Goal: Entertainment & Leisure: Consume media (video, audio)

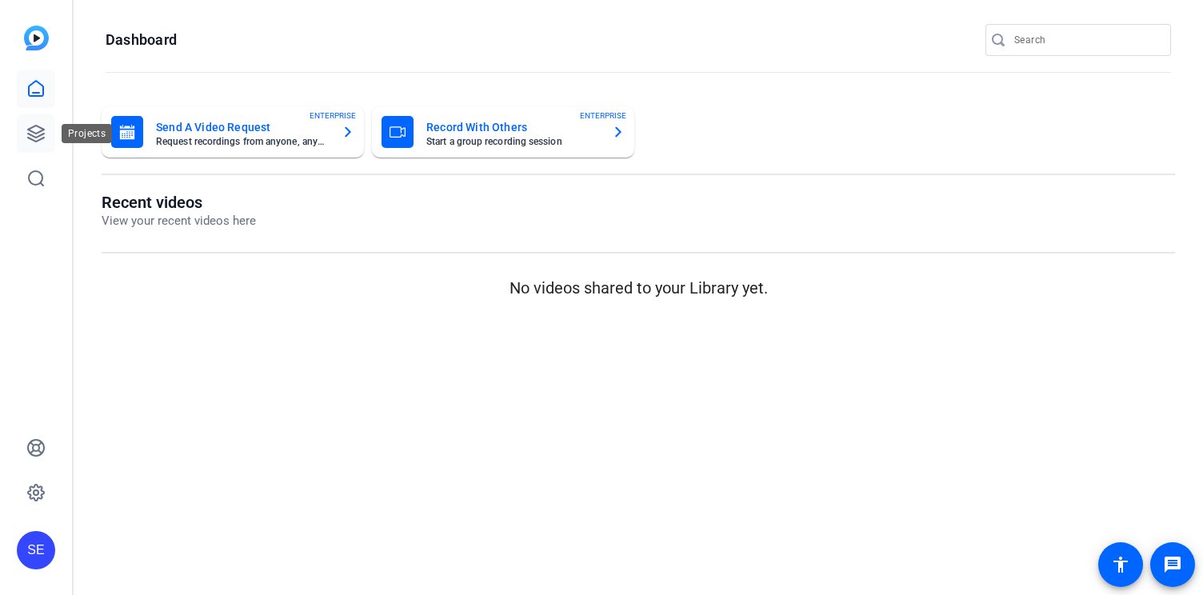
click at [38, 126] on icon at bounding box center [36, 134] width 16 height 16
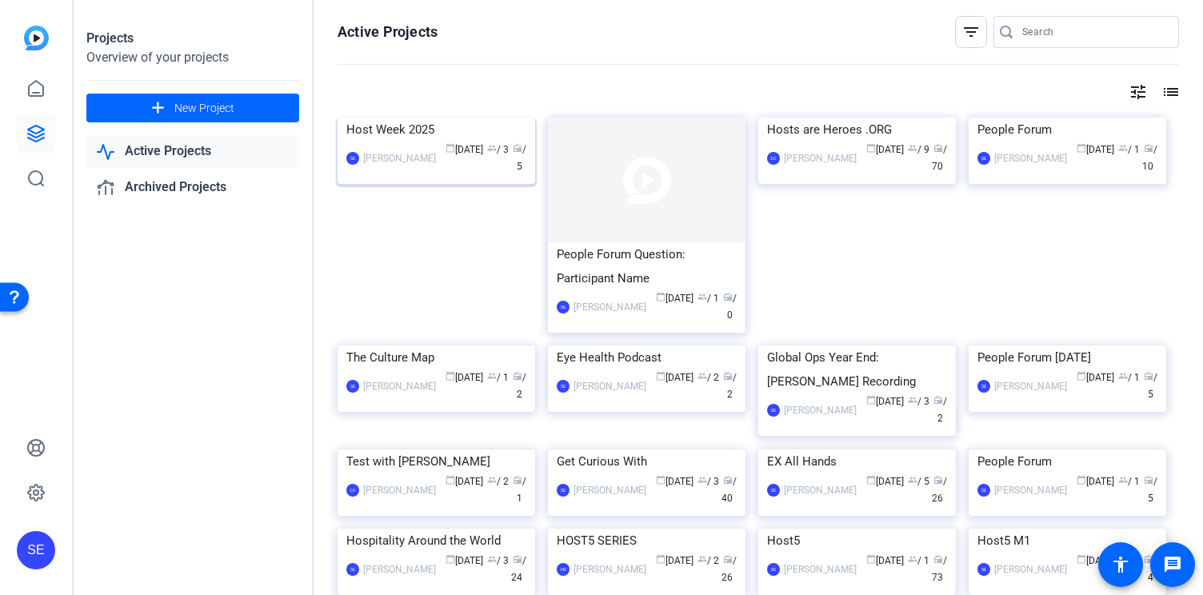
click at [490, 118] on img at bounding box center [437, 118] width 198 height 0
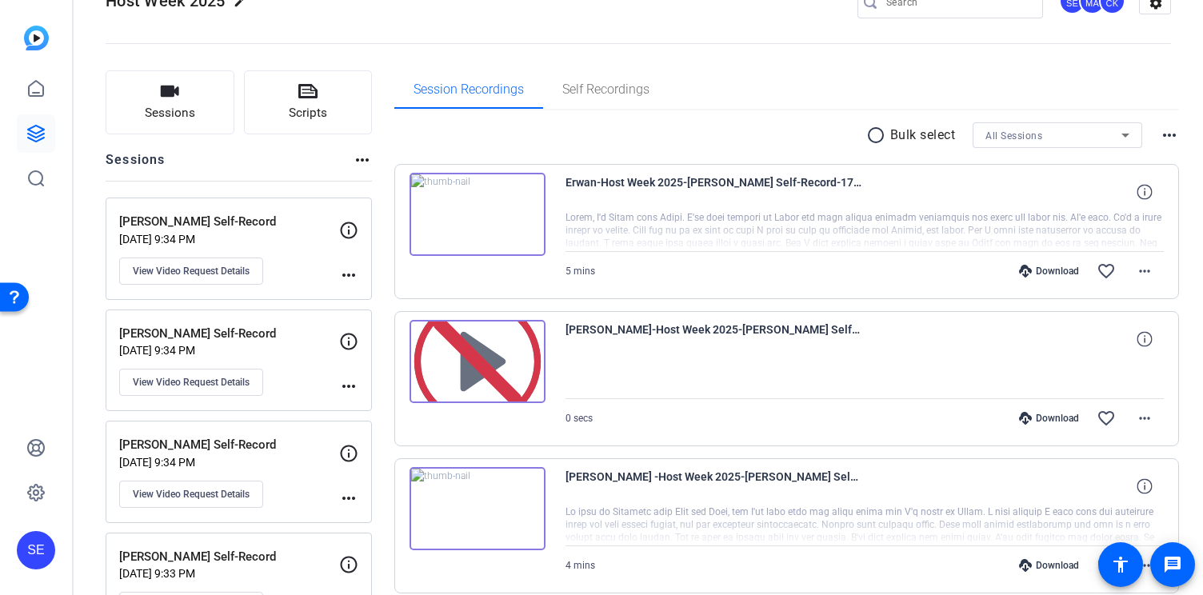
scroll to position [47, 0]
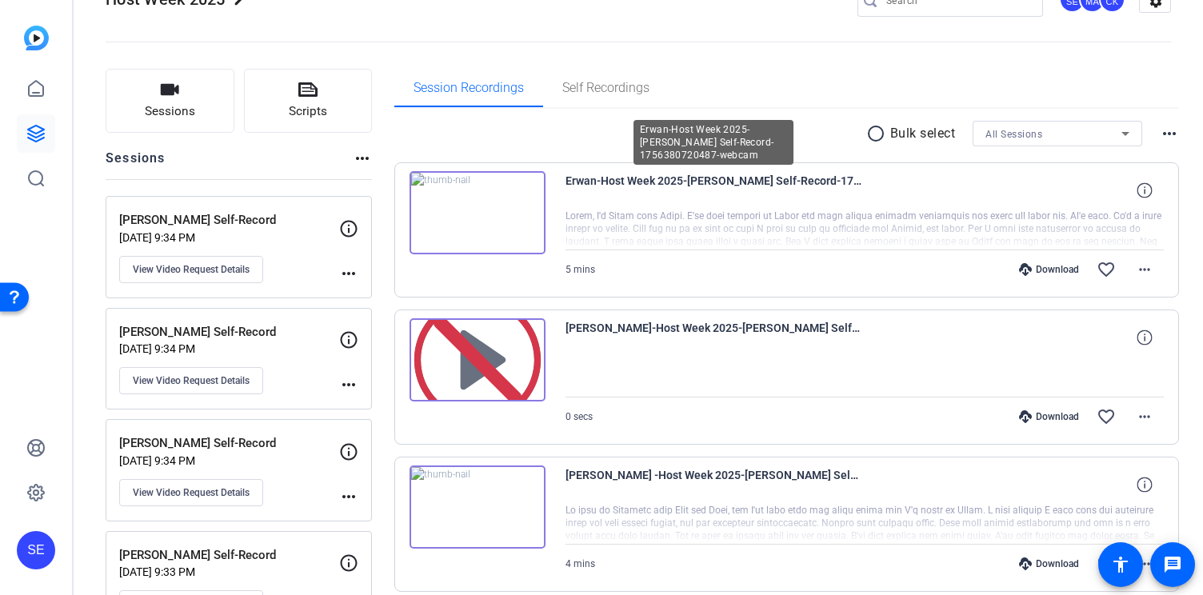
click at [658, 182] on span "Erwan-Host Week 2025-[PERSON_NAME] Self-Record-1756380720487-webcam" at bounding box center [714, 190] width 296 height 38
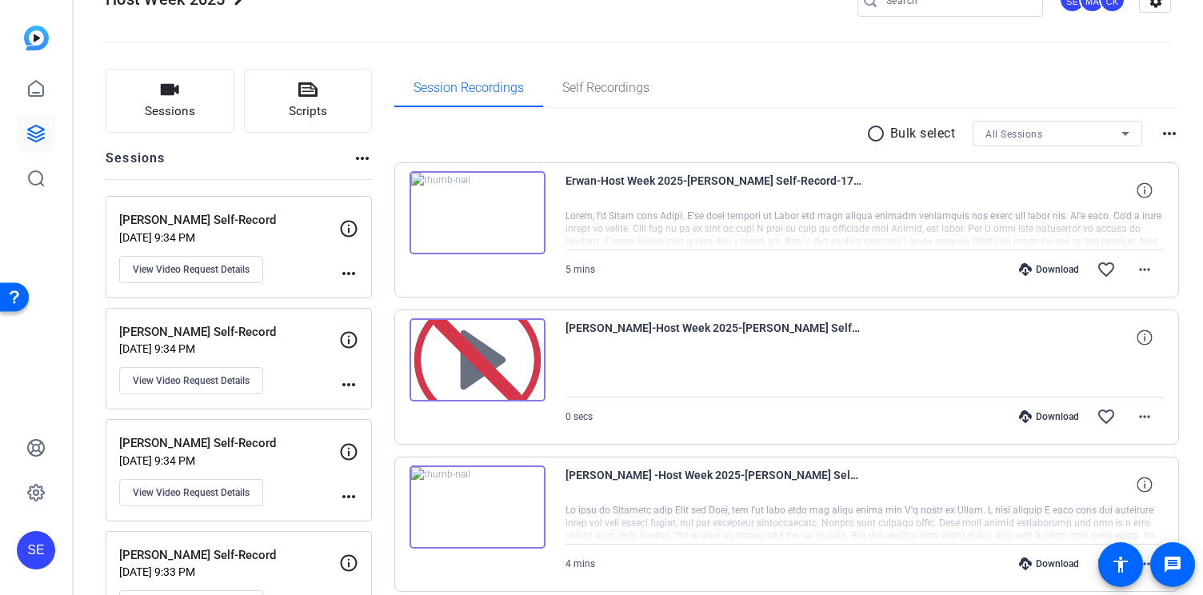
click at [521, 204] on img at bounding box center [478, 212] width 136 height 83
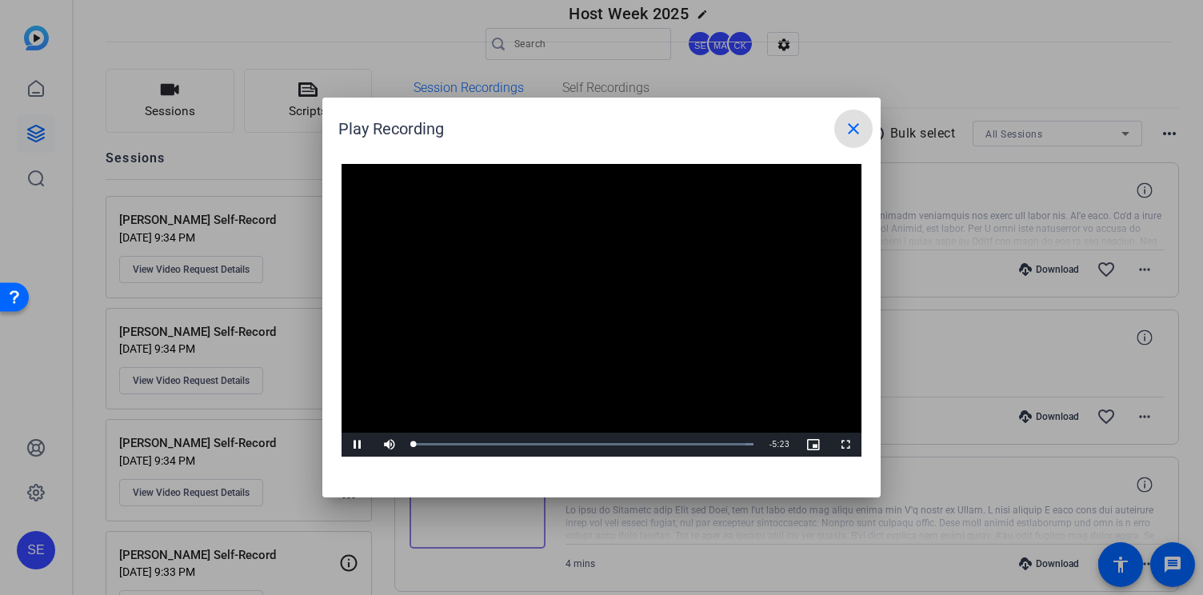
click at [573, 306] on video "Video Player" at bounding box center [602, 310] width 520 height 293
click at [564, 315] on video "Video Player" at bounding box center [602, 310] width 520 height 293
click at [364, 445] on span "Video Player" at bounding box center [358, 445] width 32 height 0
